Goal: Information Seeking & Learning: Learn about a topic

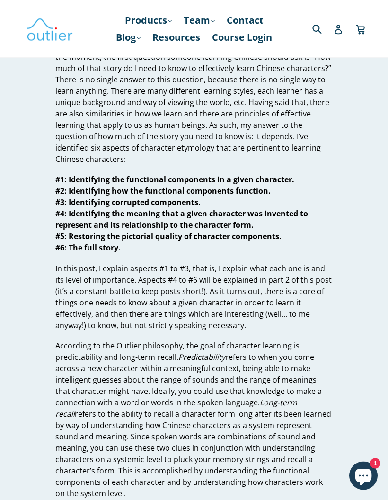
scroll to position [60, 0]
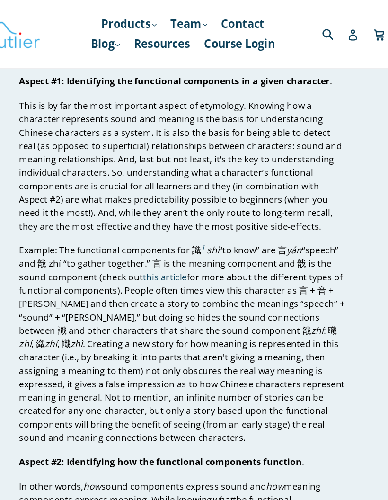
scroll to position [668, 0]
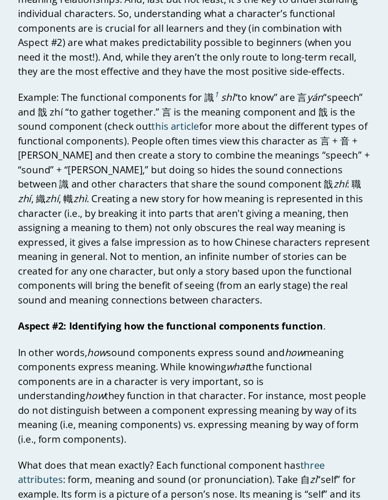
scroll to position [729, 0]
click at [71, 437] on p "What does that mean exactly? Each functional component has three attributes : f…" at bounding box center [194, 482] width 278 height 91
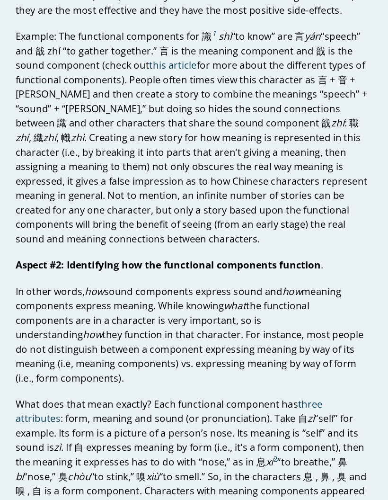
scroll to position [777, 0]
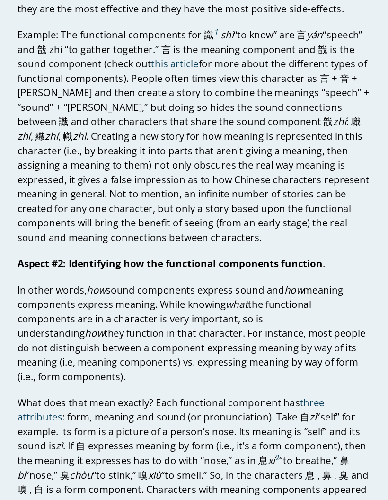
click at [258, 433] on sup "2" at bounding box center [259, 437] width 3 height 8
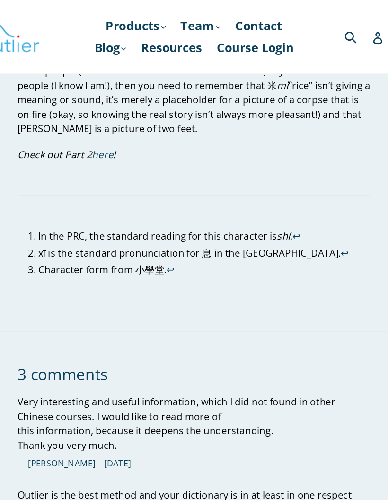
scroll to position [2065, 0]
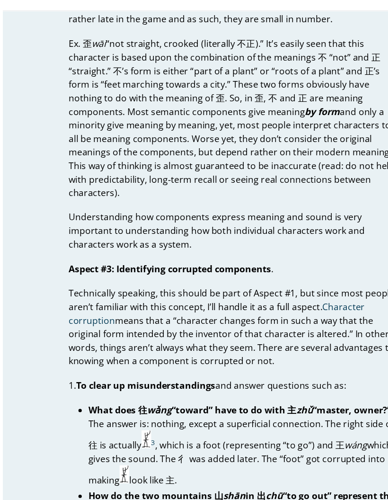
scroll to position [1197, 0]
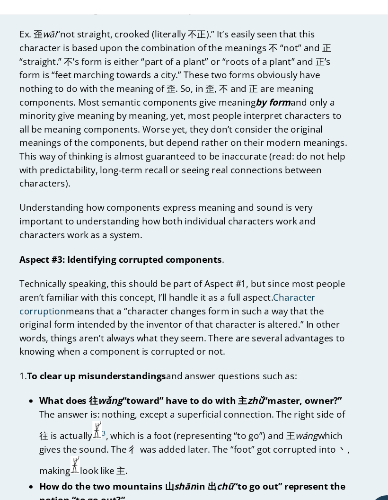
click at [246, 290] on link "Character corruption" at bounding box center [179, 301] width 249 height 22
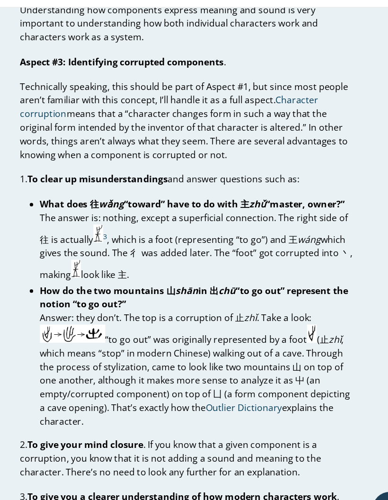
scroll to position [1363, 0]
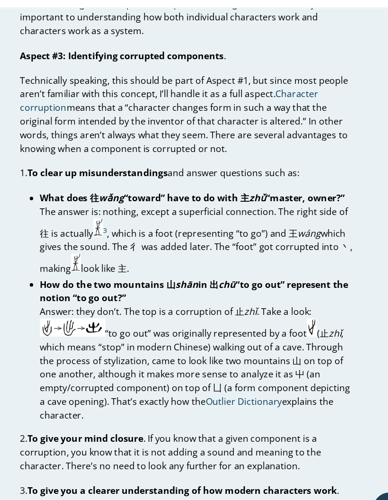
click at [221, 381] on link "Outlier Dictionary" at bounding box center [241, 386] width 63 height 11
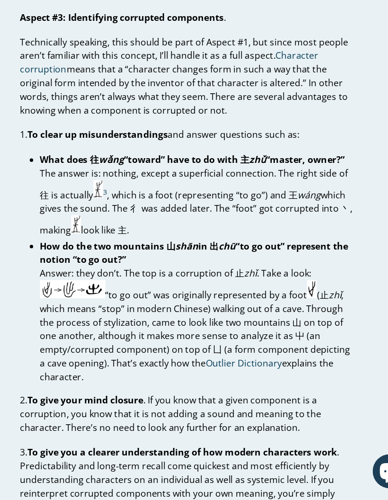
click at [350, 462] on icon "Chat window" at bounding box center [363, 475] width 27 height 27
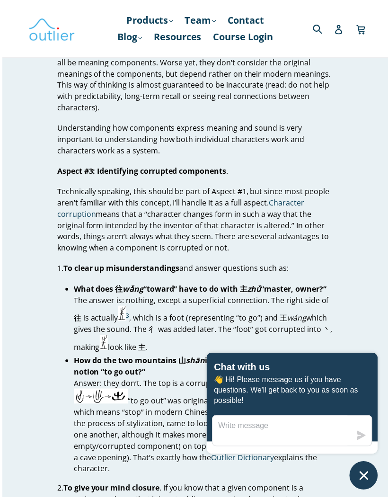
scroll to position [1379, 0]
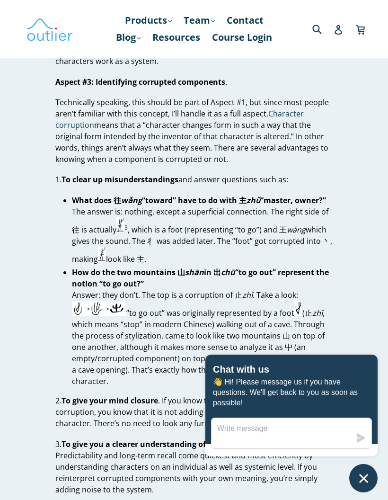
click at [364, 480] on icon "Chat window" at bounding box center [363, 478] width 9 height 9
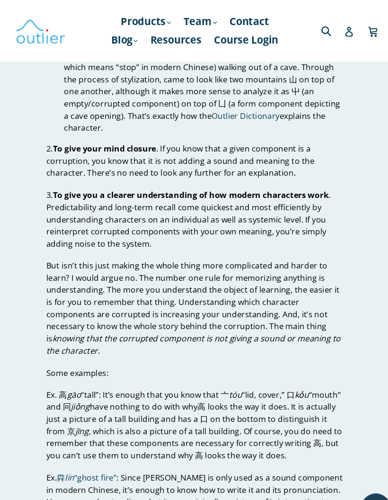
scroll to position [1643, 0]
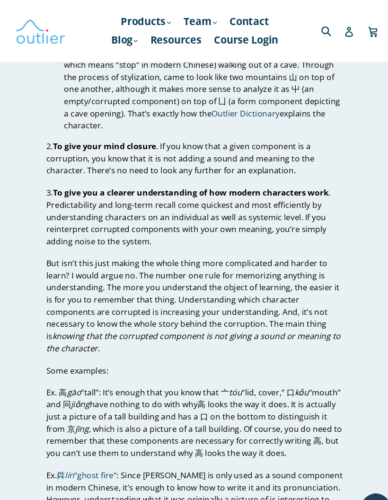
click at [97, 439] on link "粦 lín “ghost fire”" at bounding box center [93, 444] width 56 height 11
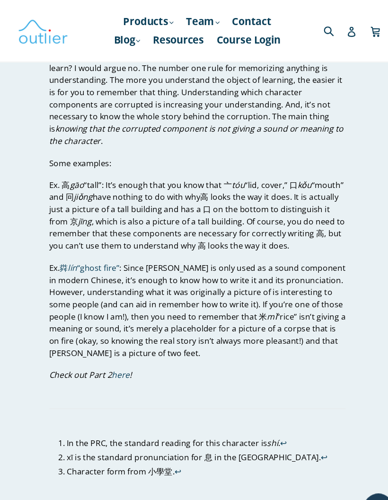
scroll to position [1837, 0]
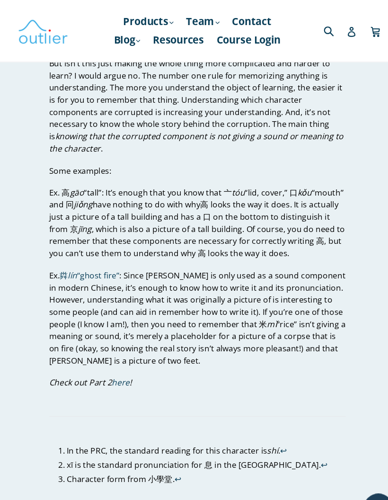
click at [174, 443] on link "↩" at bounding box center [176, 448] width 6 height 11
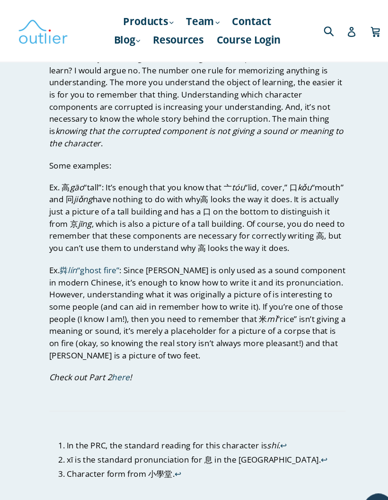
click at [173, 438] on link "↩" at bounding box center [176, 443] width 6 height 11
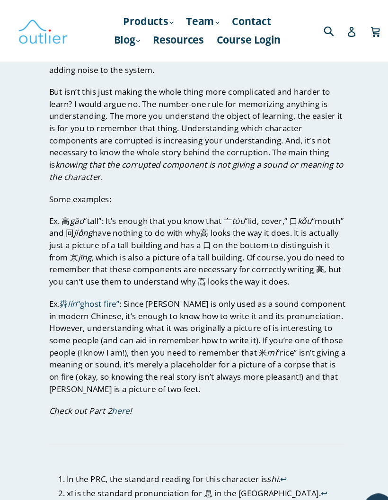
click at [310, 456] on link "↩" at bounding box center [313, 461] width 6 height 11
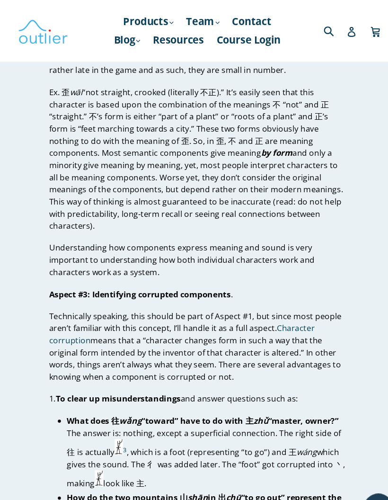
click at [125, 417] on sup "3" at bounding box center [126, 421] width 3 height 8
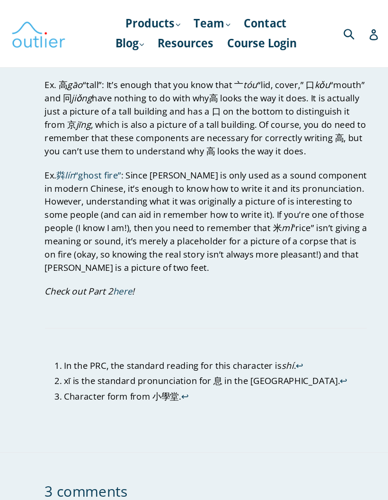
scroll to position [1935, 0]
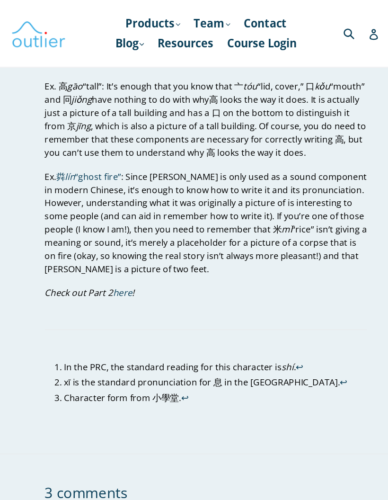
click at [114, 247] on link "here" at bounding box center [122, 252] width 17 height 11
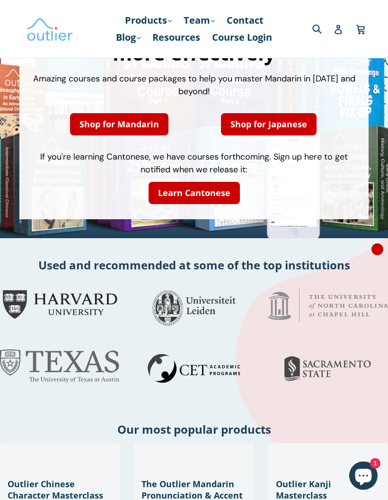
scroll to position [89, 0]
